Goal: Check status: Check status

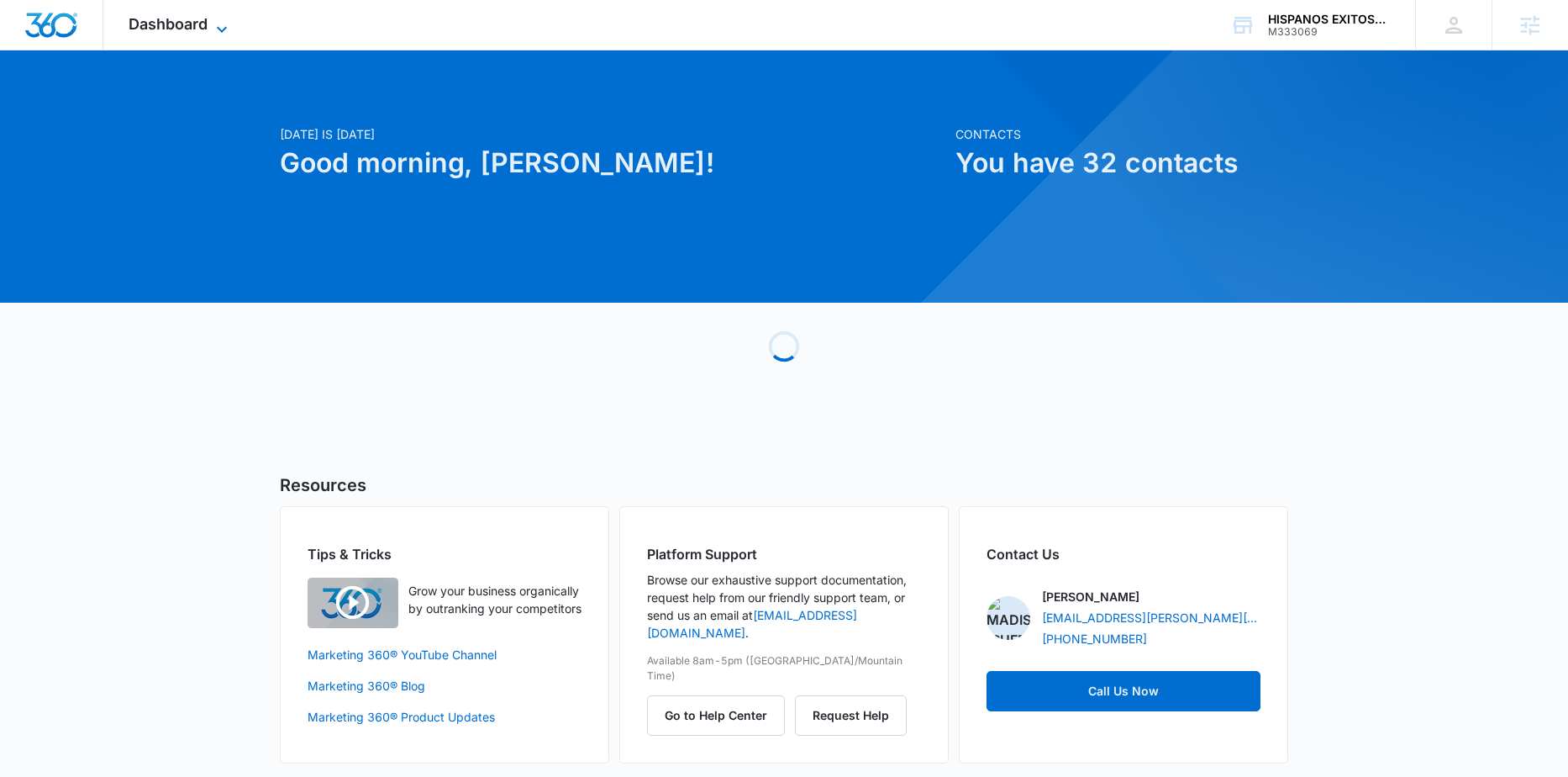
click at [212, 27] on icon at bounding box center [222, 28] width 20 height 20
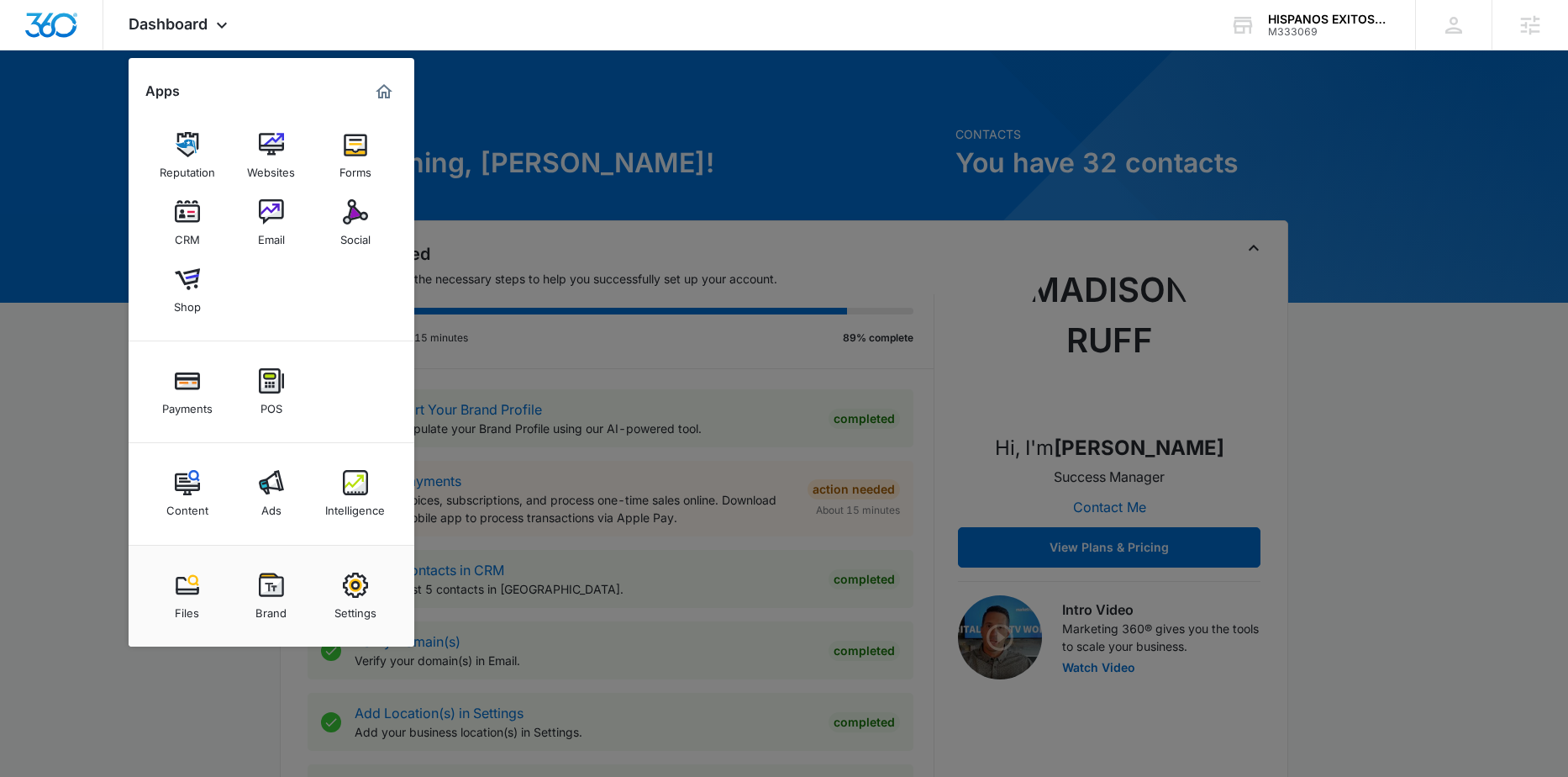
drag, startPoint x: 256, startPoint y: 489, endPoint x: 276, endPoint y: 479, distance: 22.4
click at [256, 489] on link "Ads" at bounding box center [271, 493] width 63 height 63
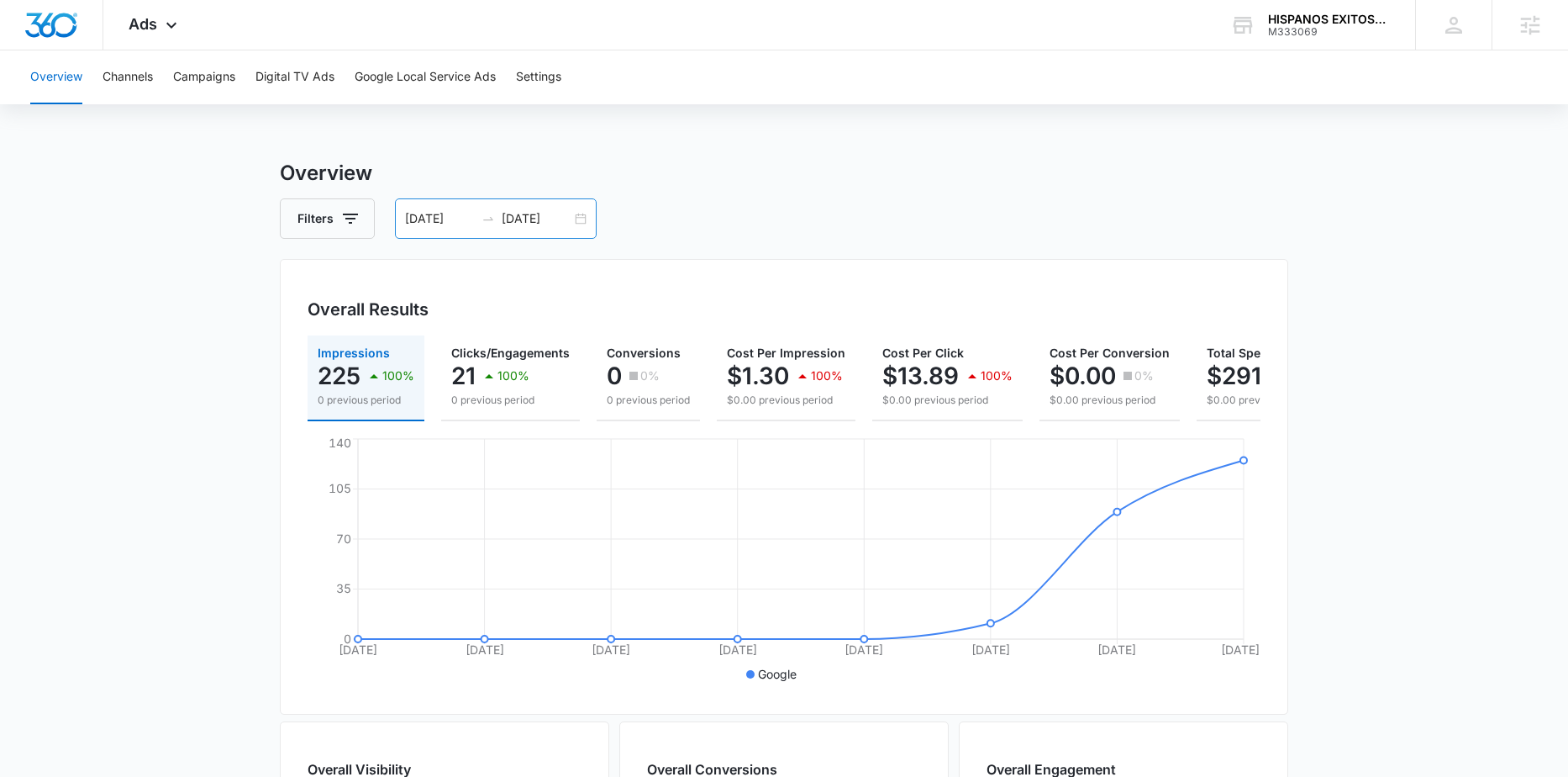
click at [505, 206] on div "09/04/2025 09/11/2025" at bounding box center [496, 218] width 202 height 41
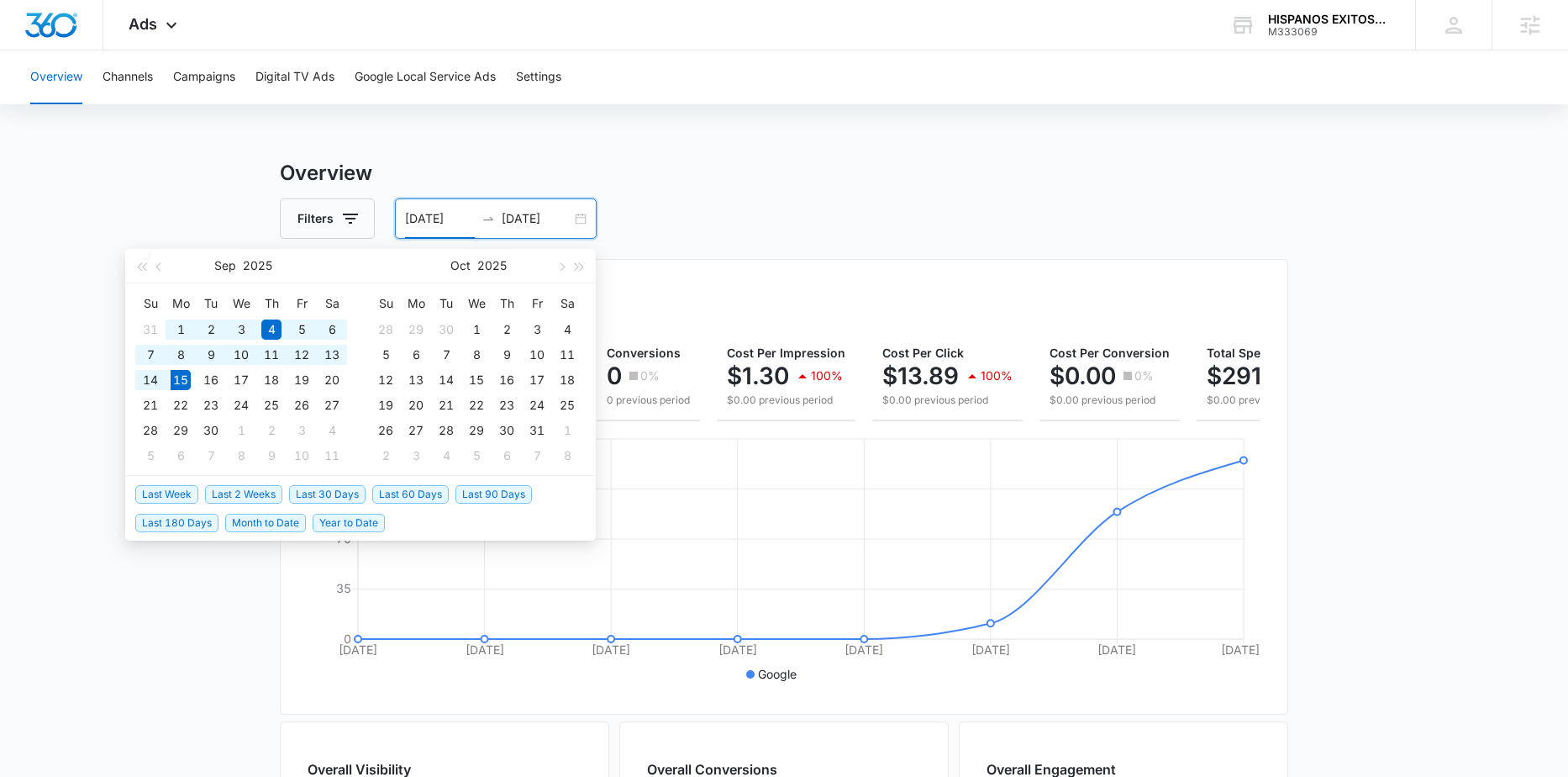
click at [316, 495] on span "Last 30 Days" at bounding box center [327, 495] width 77 height 19
type input "[DATE]"
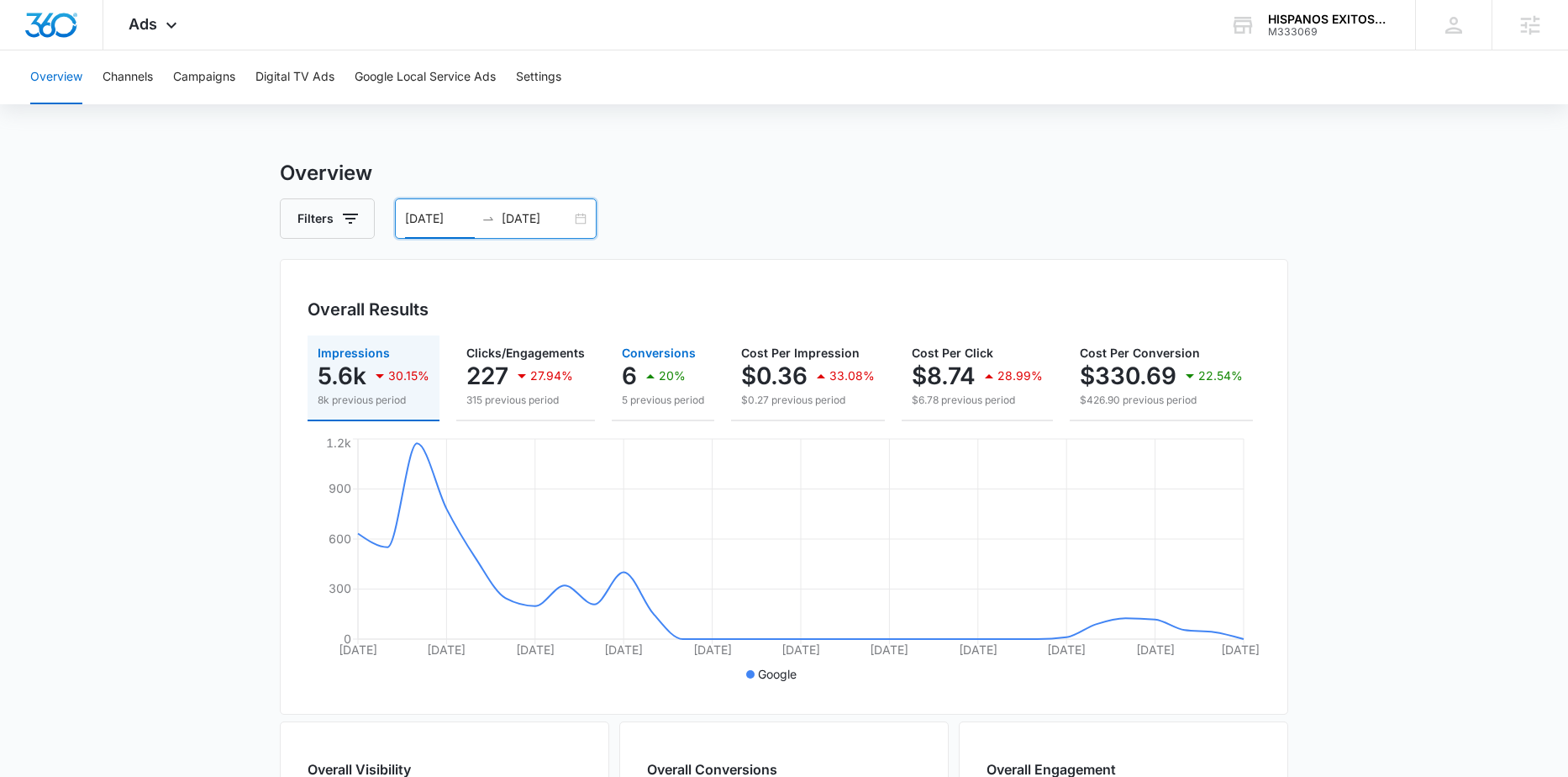
click at [679, 388] on div "20%" at bounding box center [663, 375] width 45 height 33
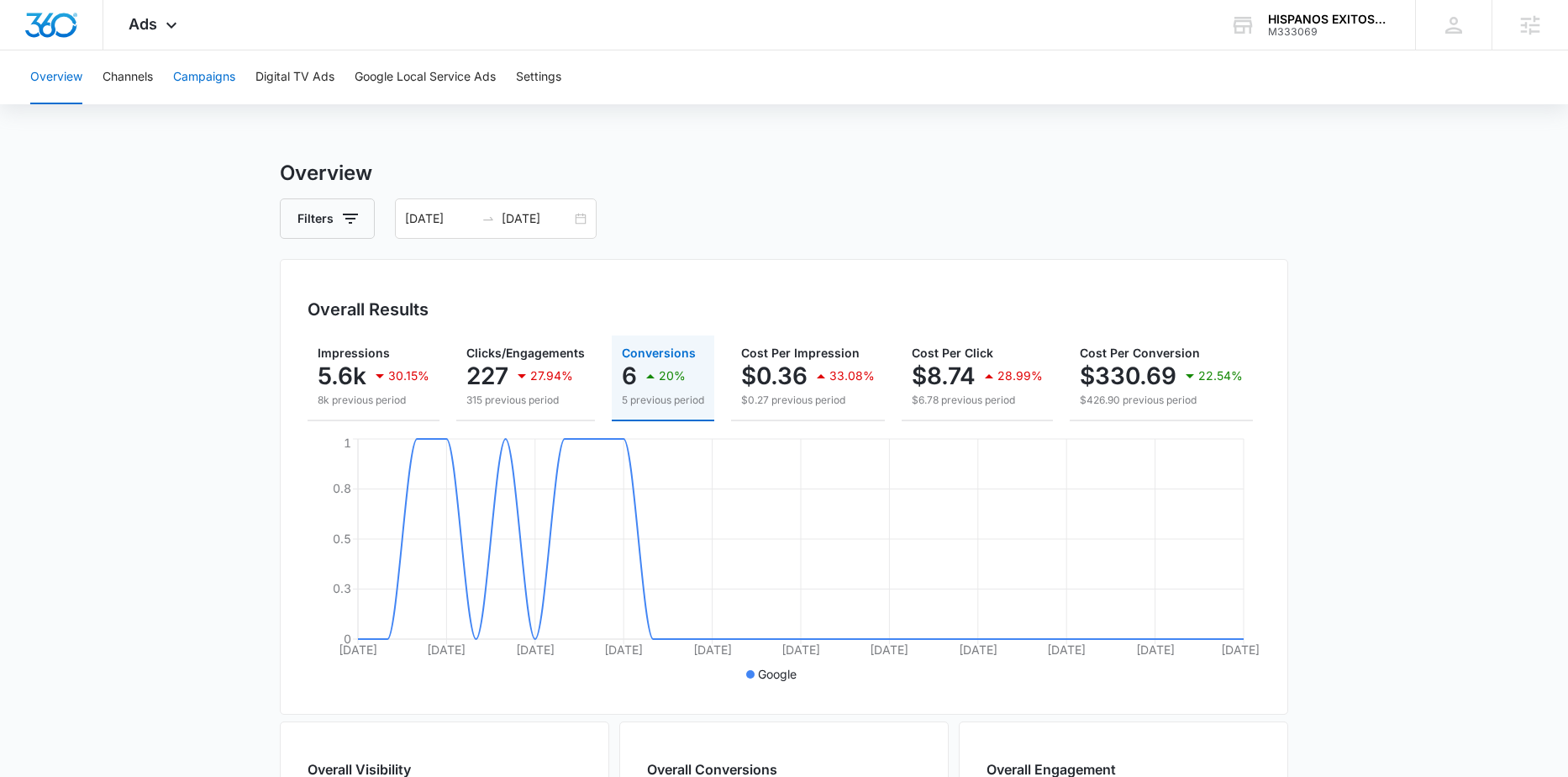
click at [223, 63] on button "Campaigns" at bounding box center [205, 77] width 63 height 54
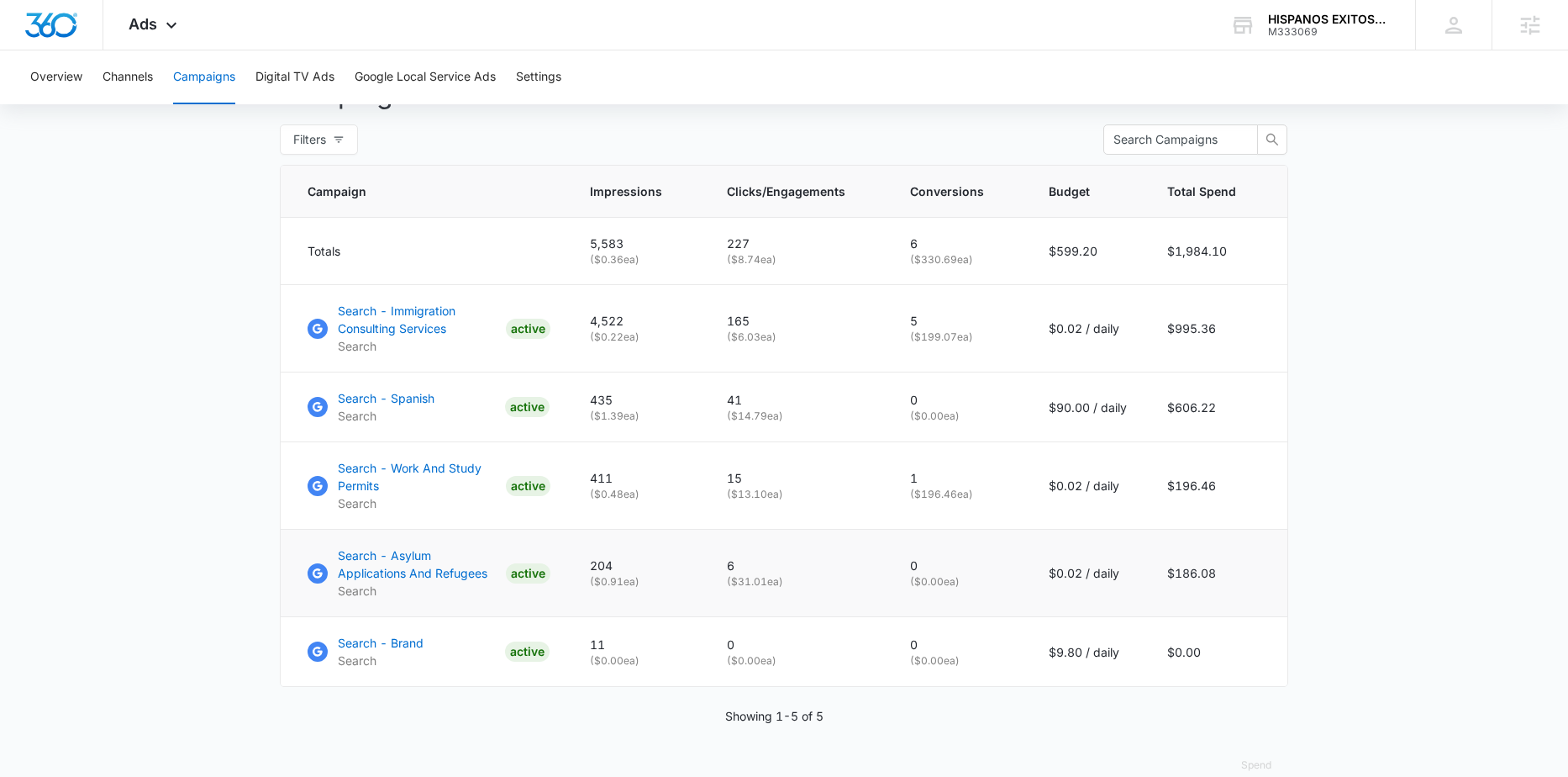
scroll to position [558, 0]
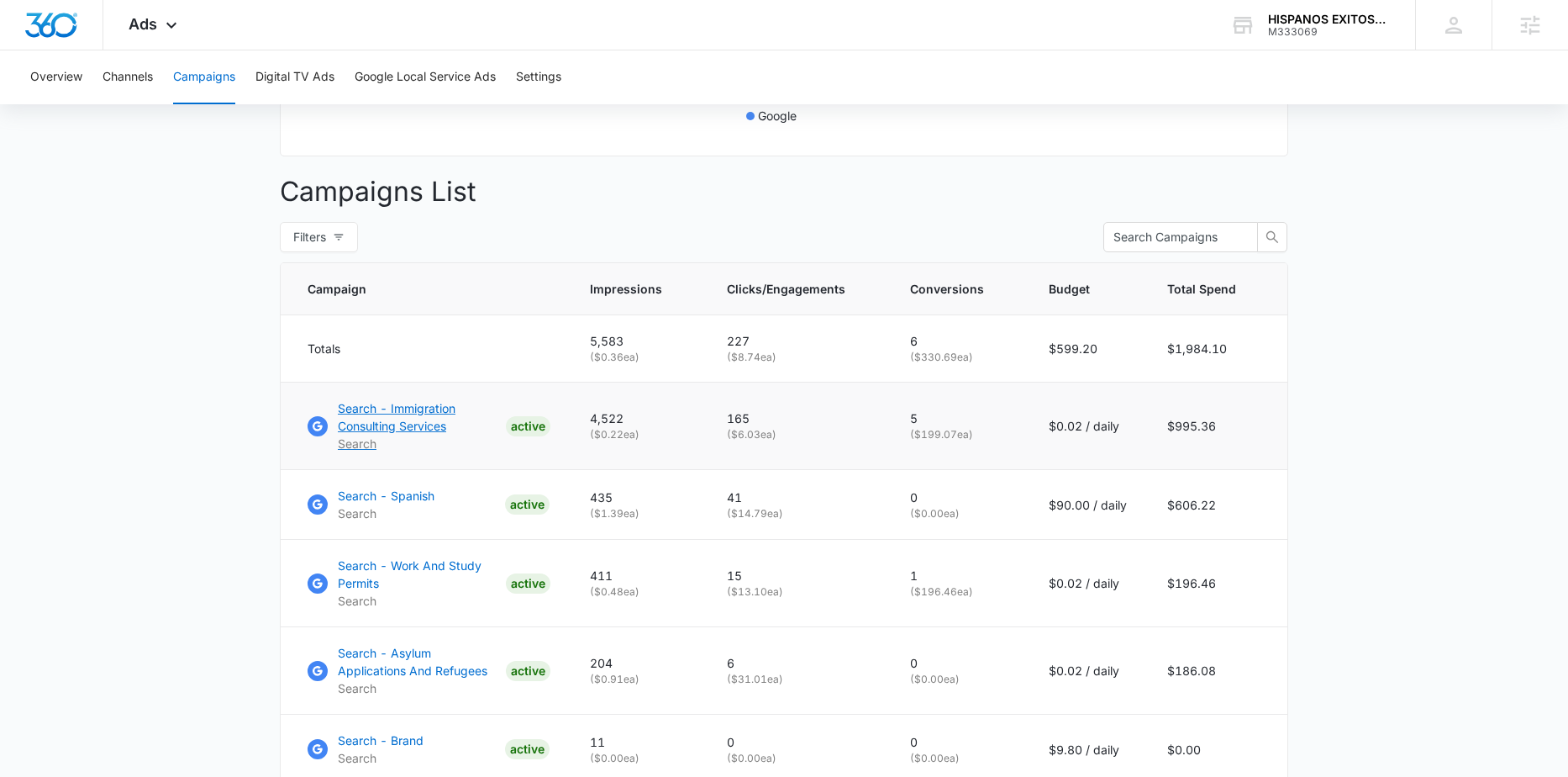
click at [408, 434] on p "Search - Immigration Consulting Services" at bounding box center [419, 416] width 161 height 35
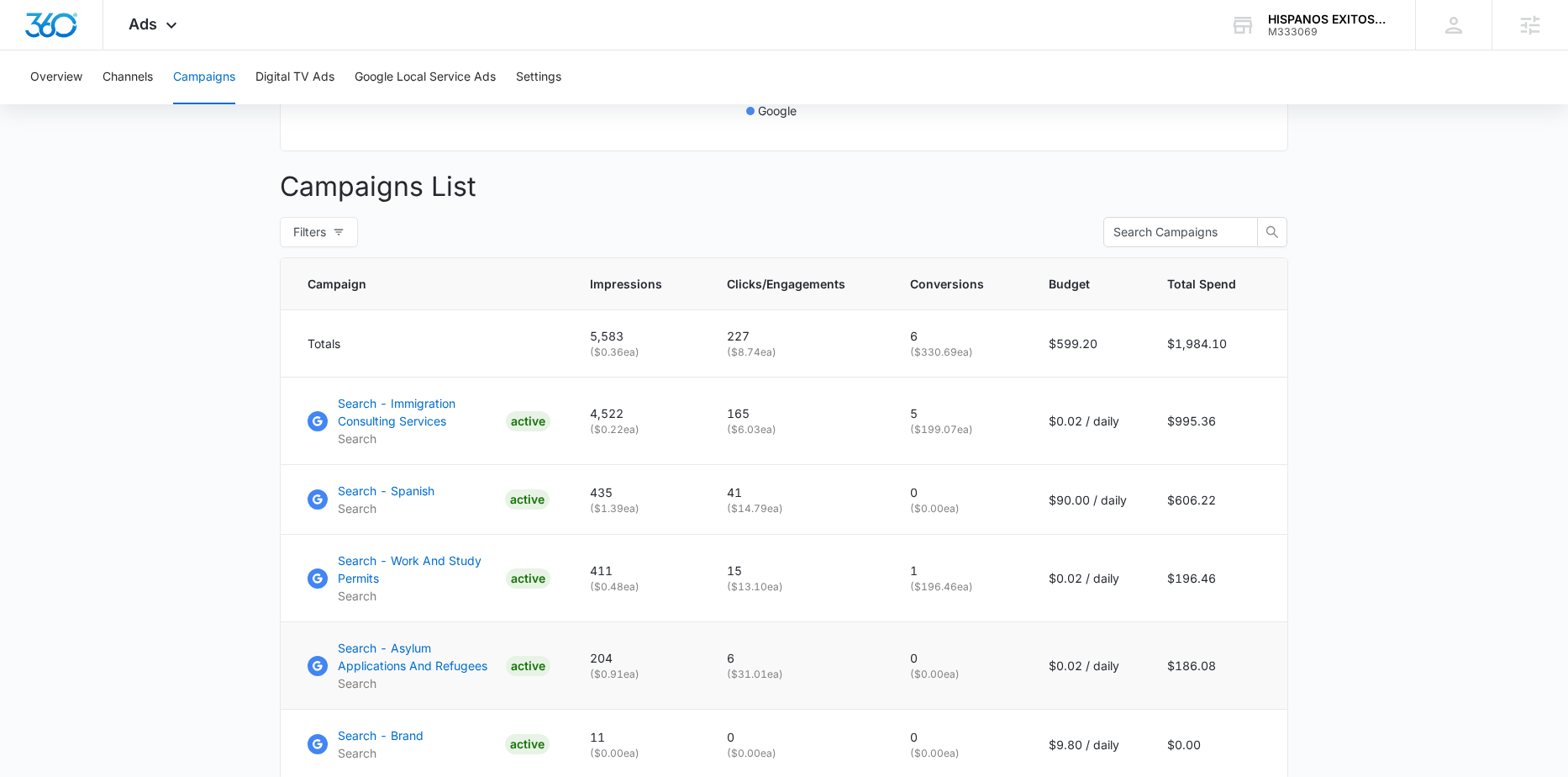
scroll to position [696, 0]
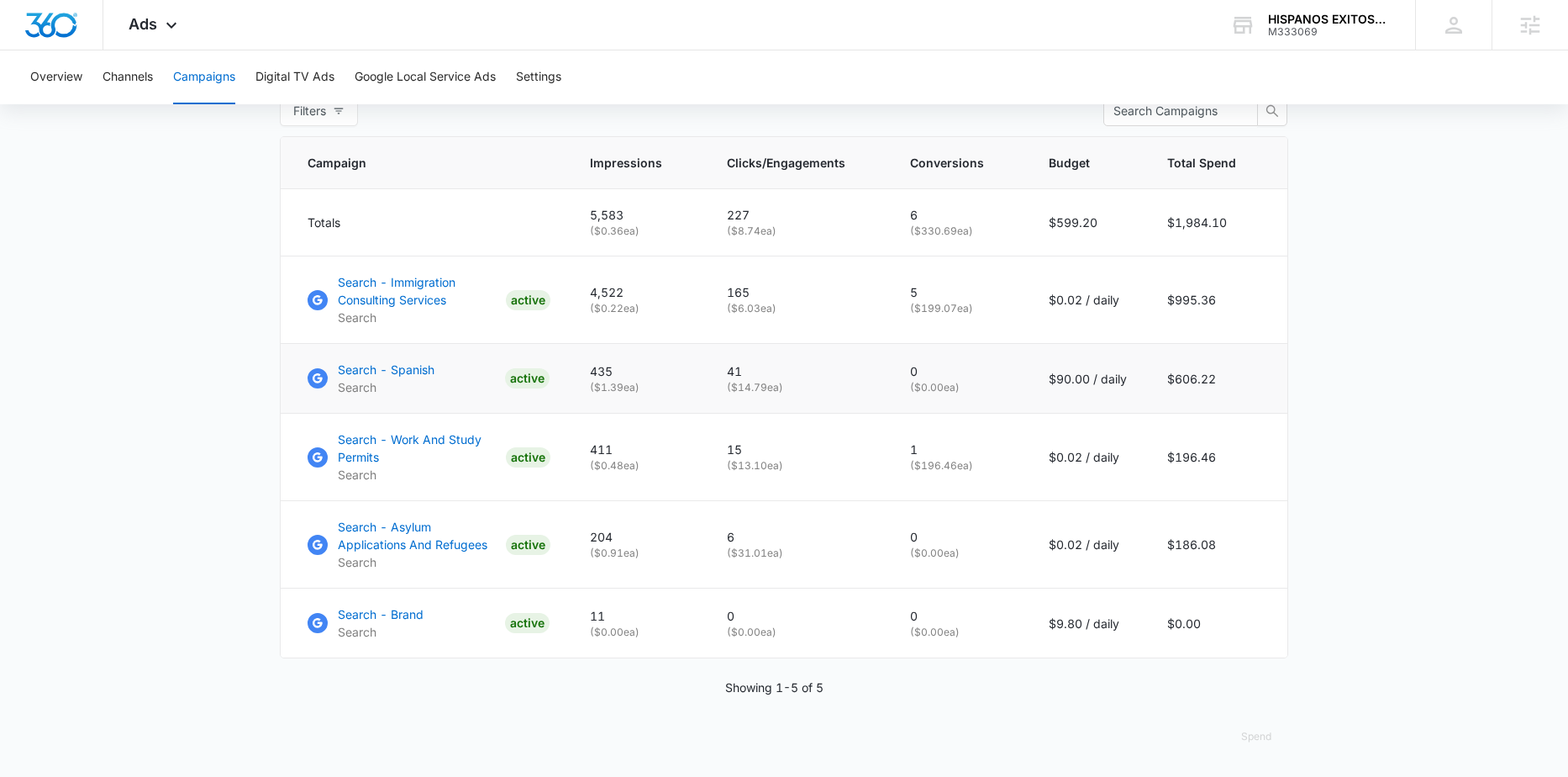
click at [398, 352] on td "Search - Spanish Search ACTIVE" at bounding box center [424, 379] width 289 height 70
click at [368, 363] on p "Search - Spanish" at bounding box center [387, 370] width 97 height 18
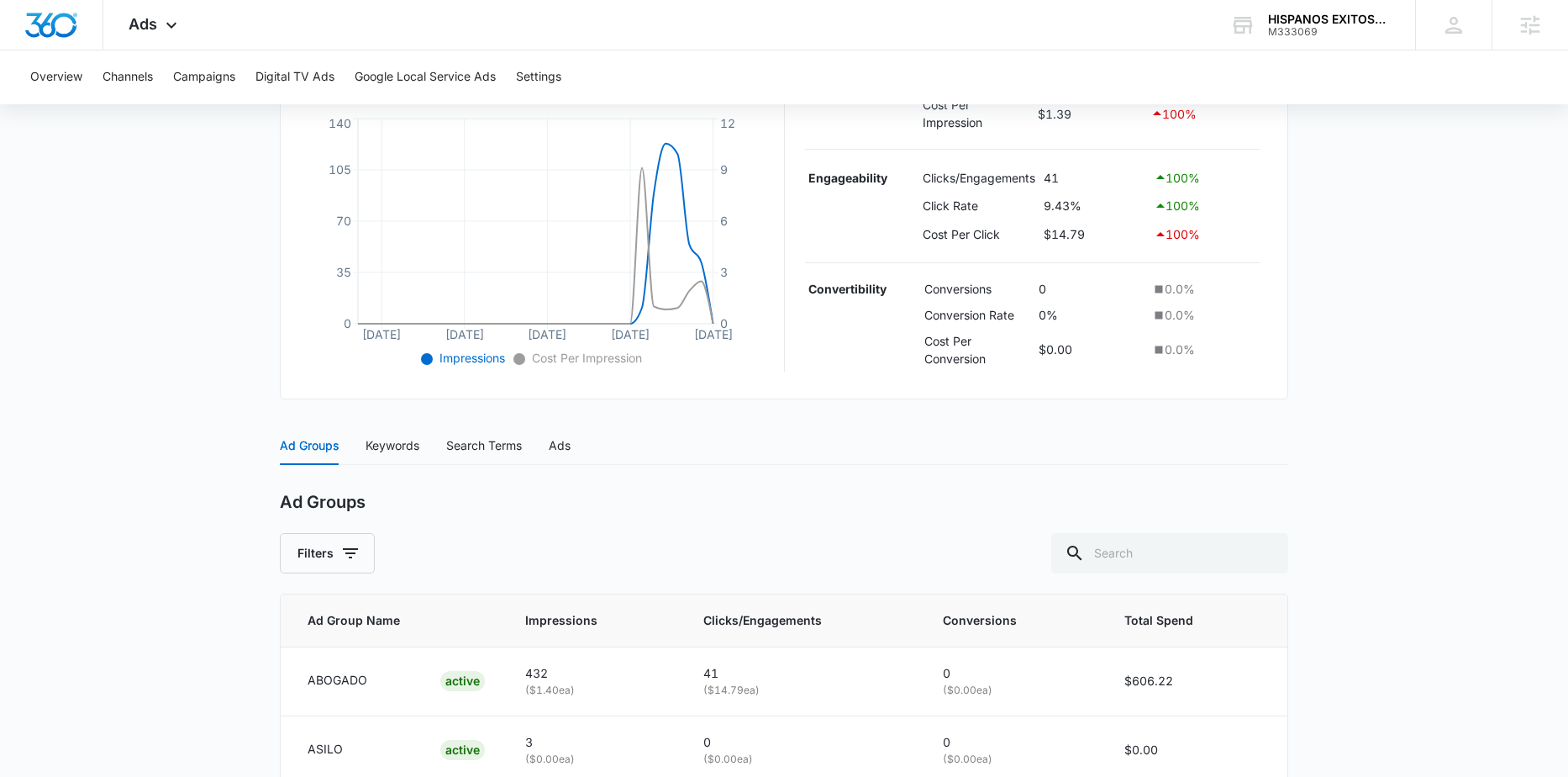
scroll to position [528, 0]
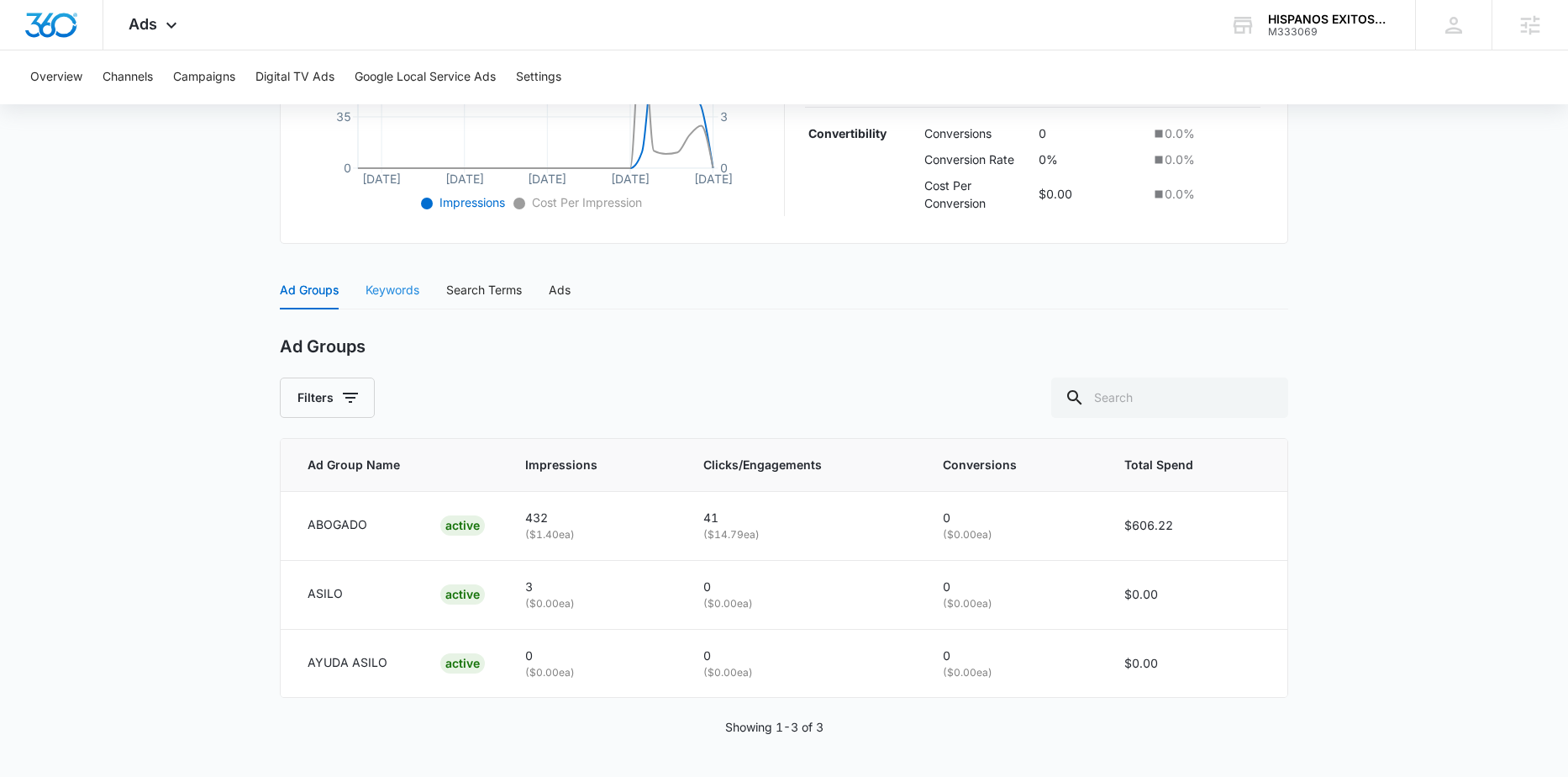
click at [400, 301] on div "Keywords" at bounding box center [392, 290] width 54 height 39
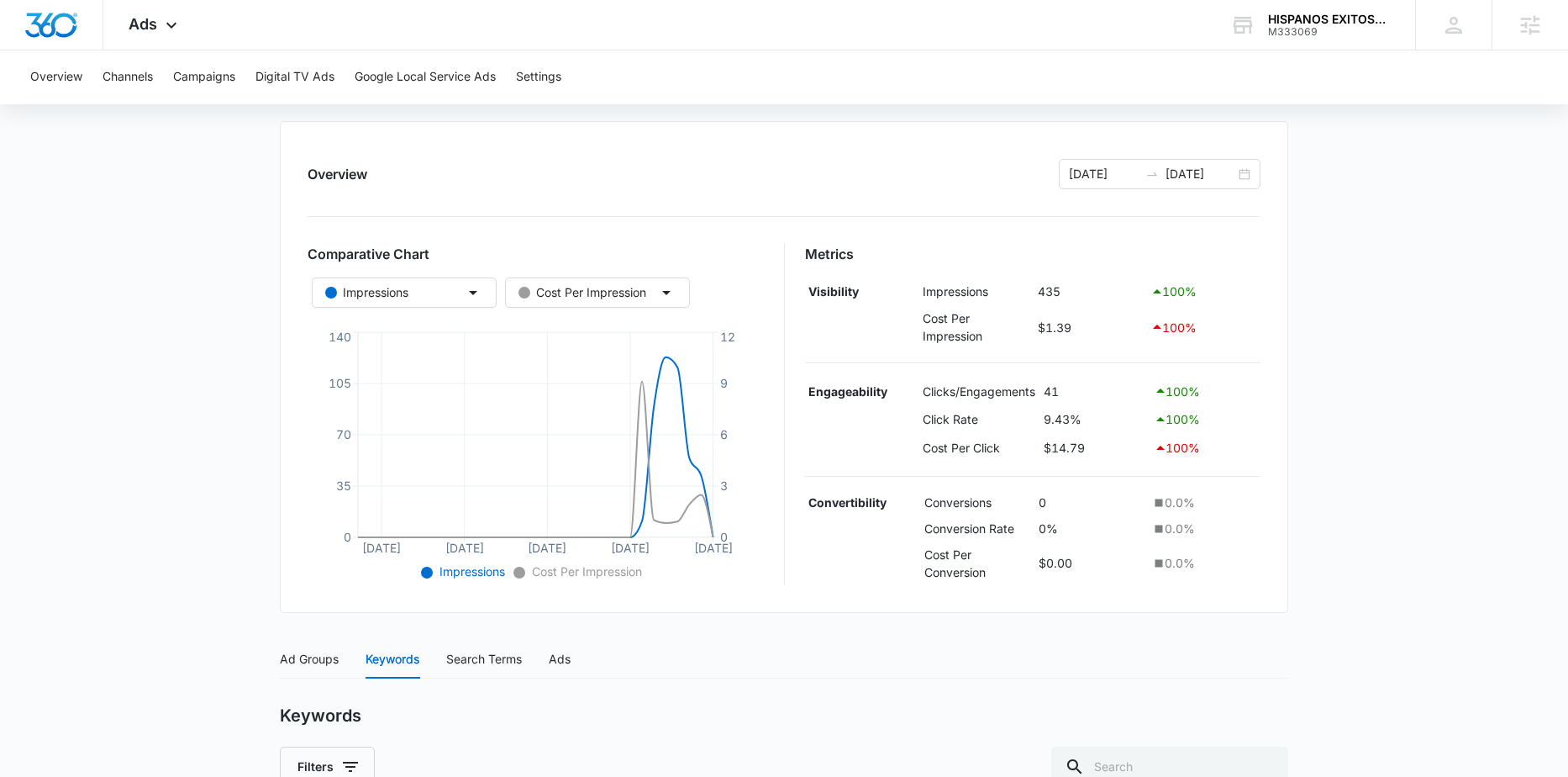
scroll to position [0, 0]
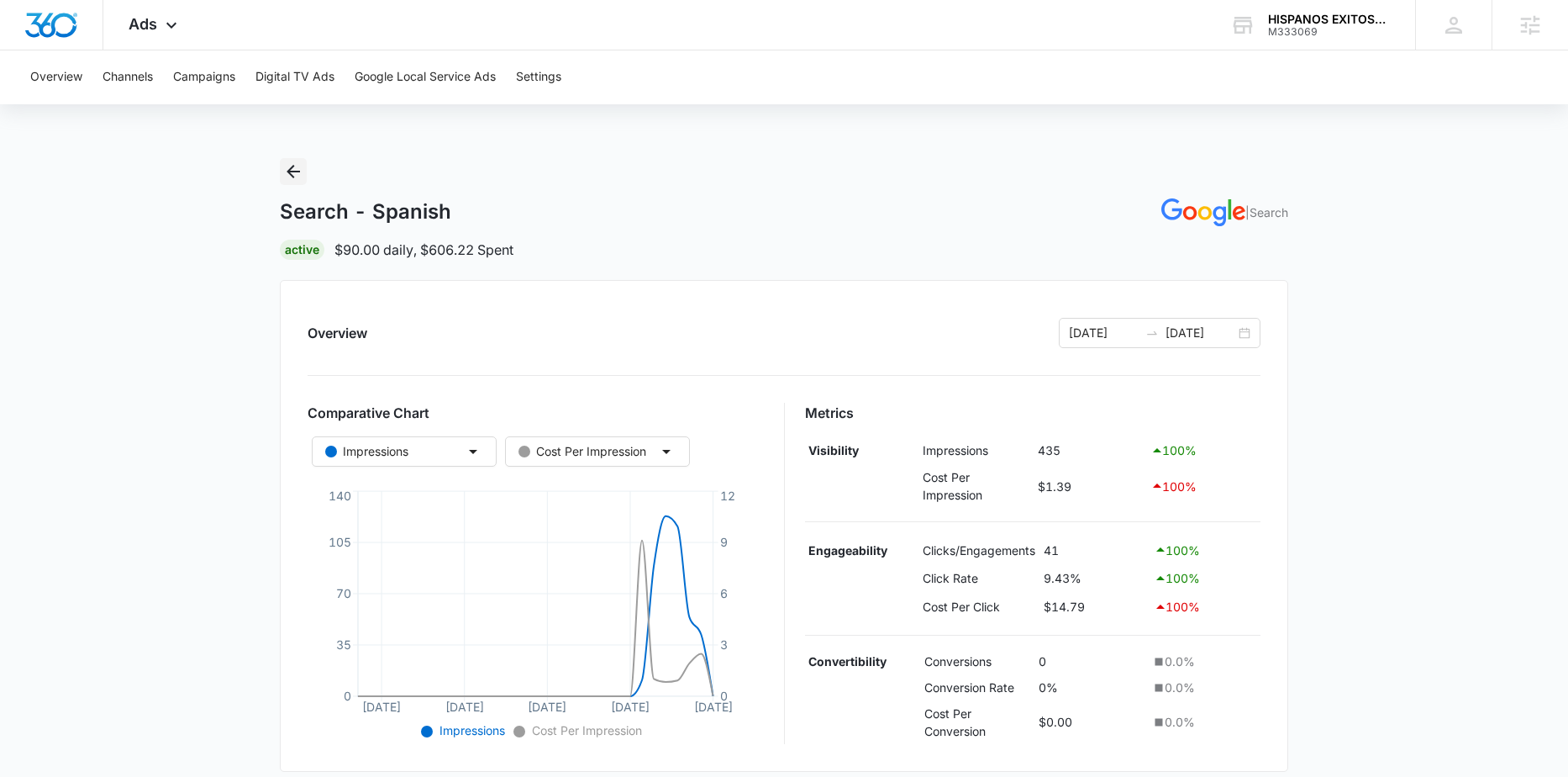
click at [294, 168] on icon "Back" at bounding box center [293, 171] width 20 height 20
